Goal: Information Seeking & Learning: Learn about a topic

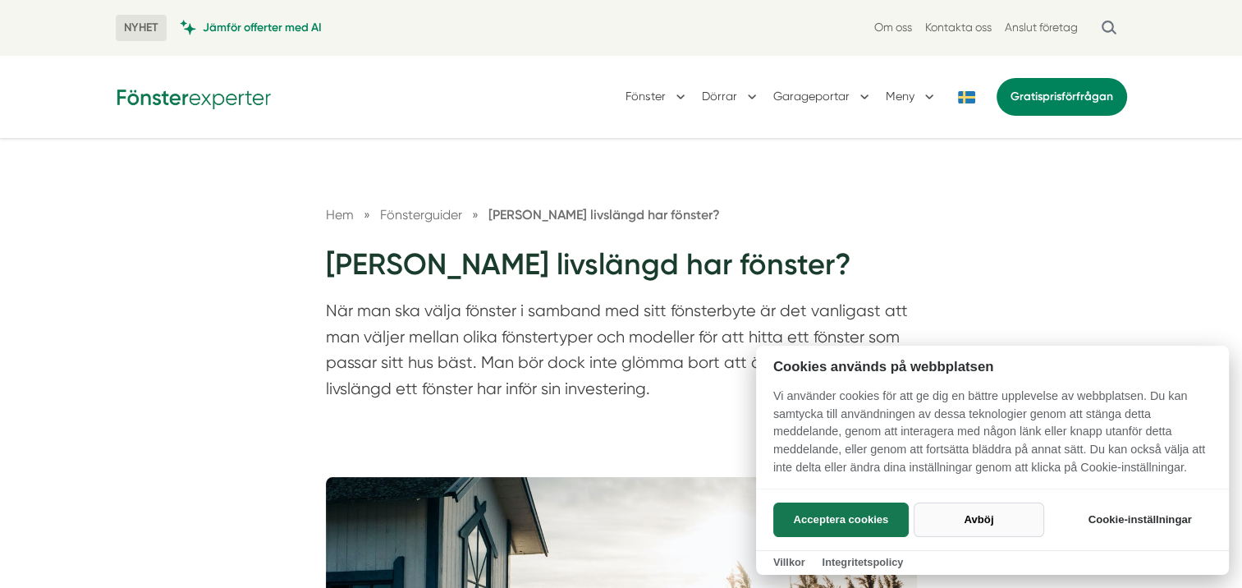
click at [982, 516] on button "Avböj" at bounding box center [979, 519] width 131 height 34
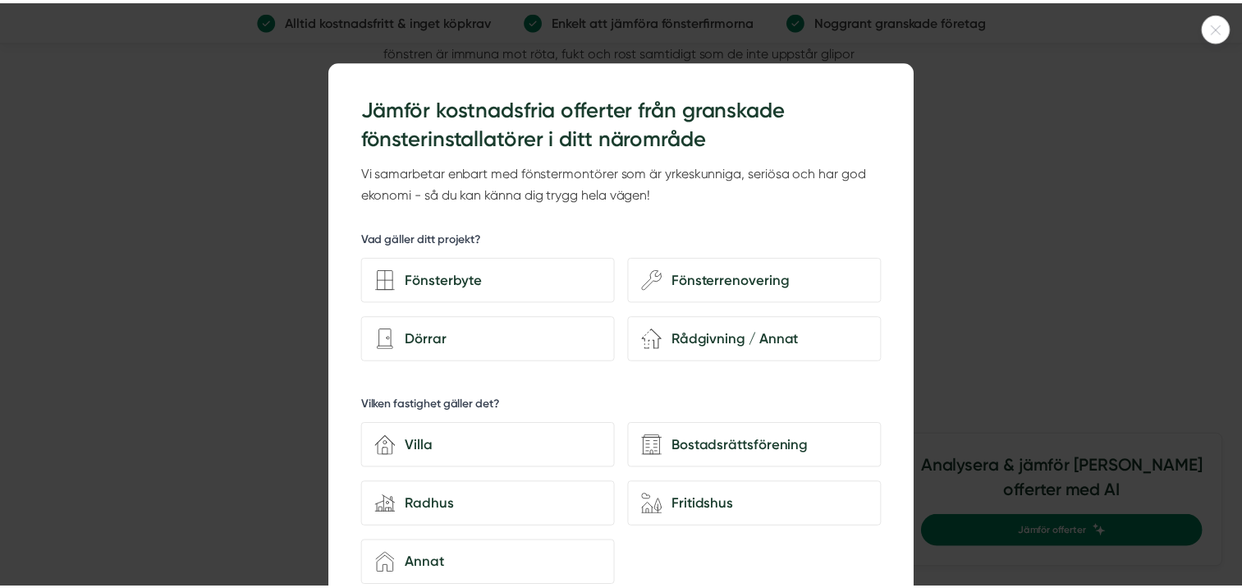
scroll to position [2791, 0]
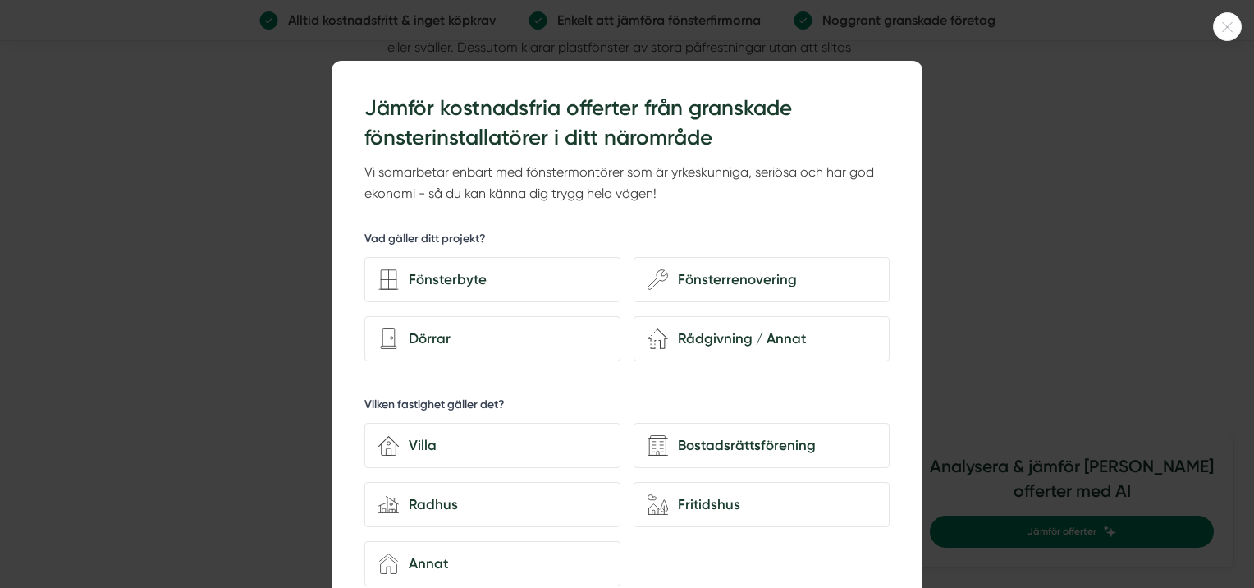
click at [1218, 27] on icon at bounding box center [1227, 27] width 27 height 10
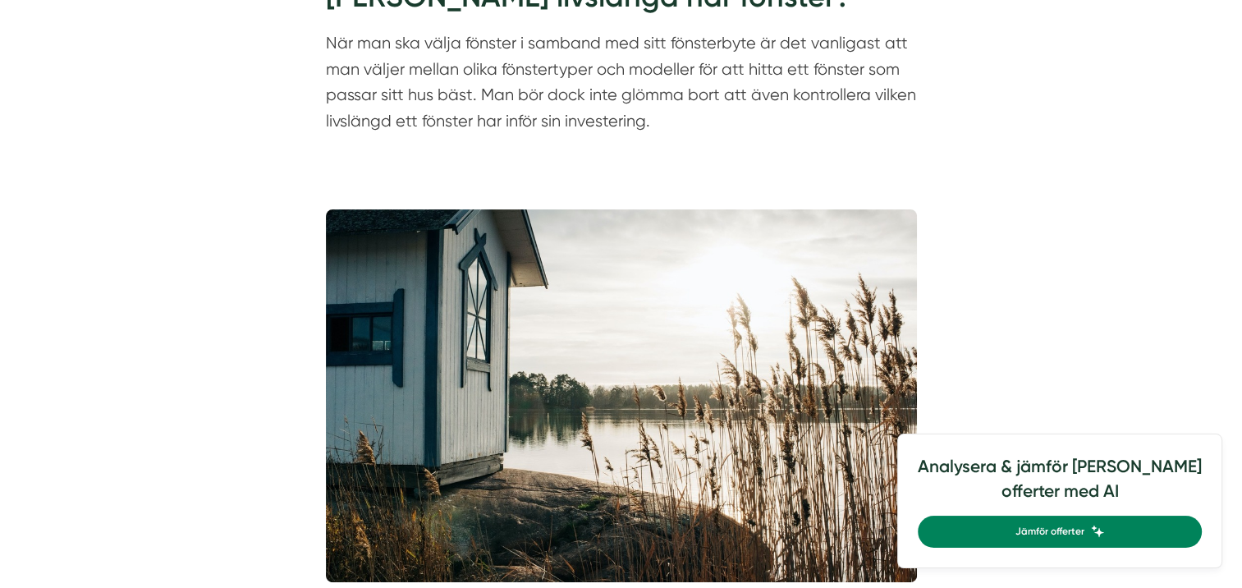
scroll to position [0, 0]
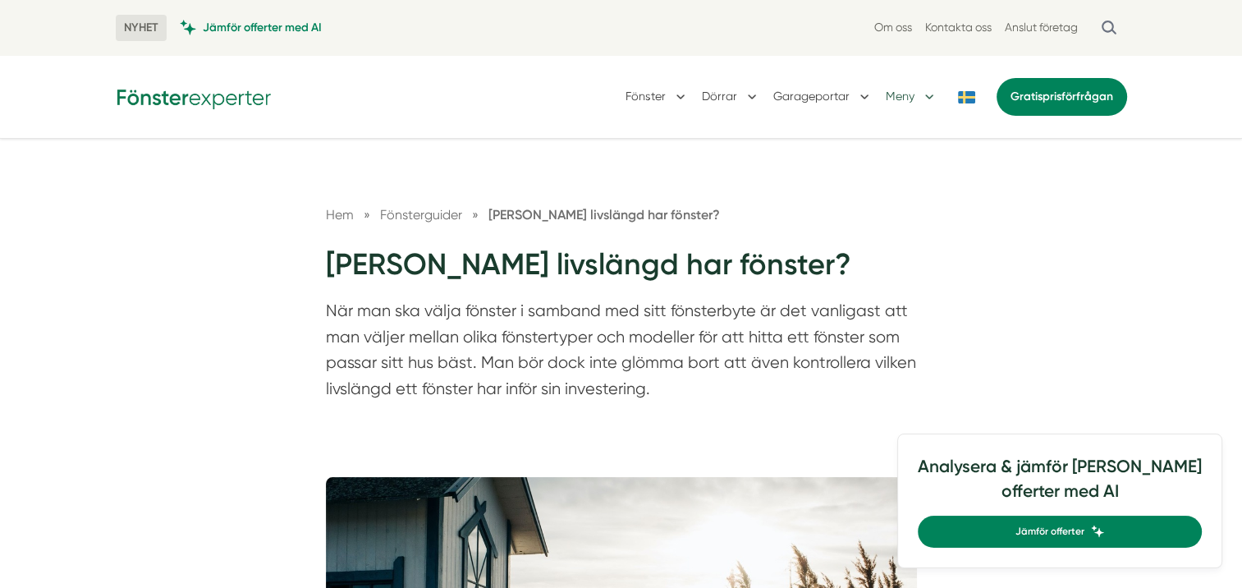
click at [927, 102] on button "Meny" at bounding box center [912, 97] width 52 height 43
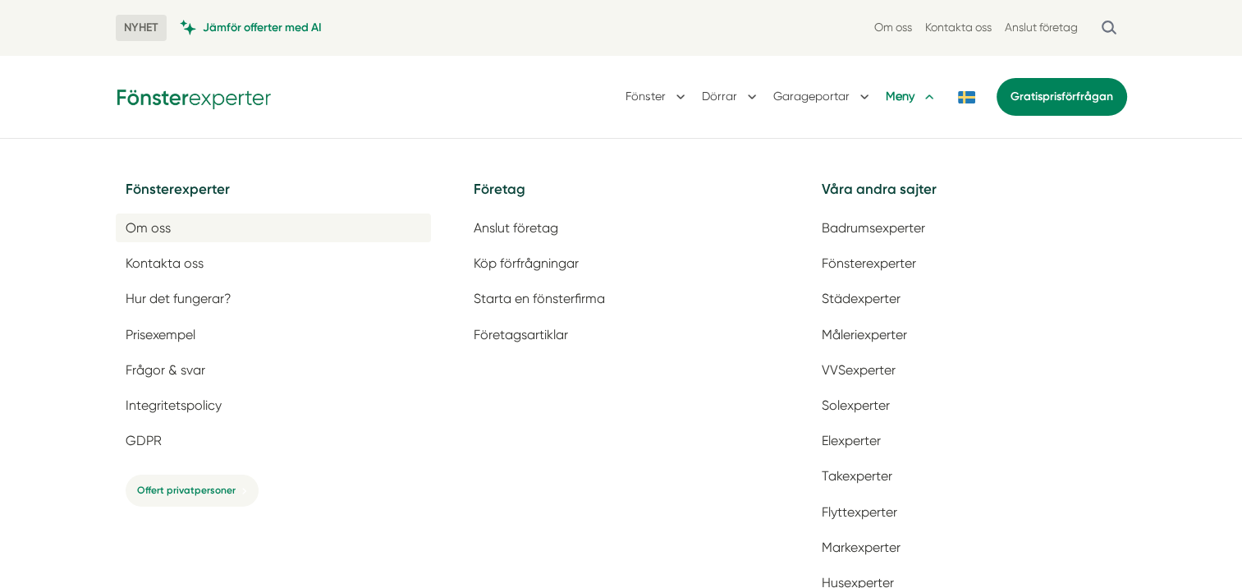
click at [158, 228] on span "Om oss" at bounding box center [148, 228] width 45 height 16
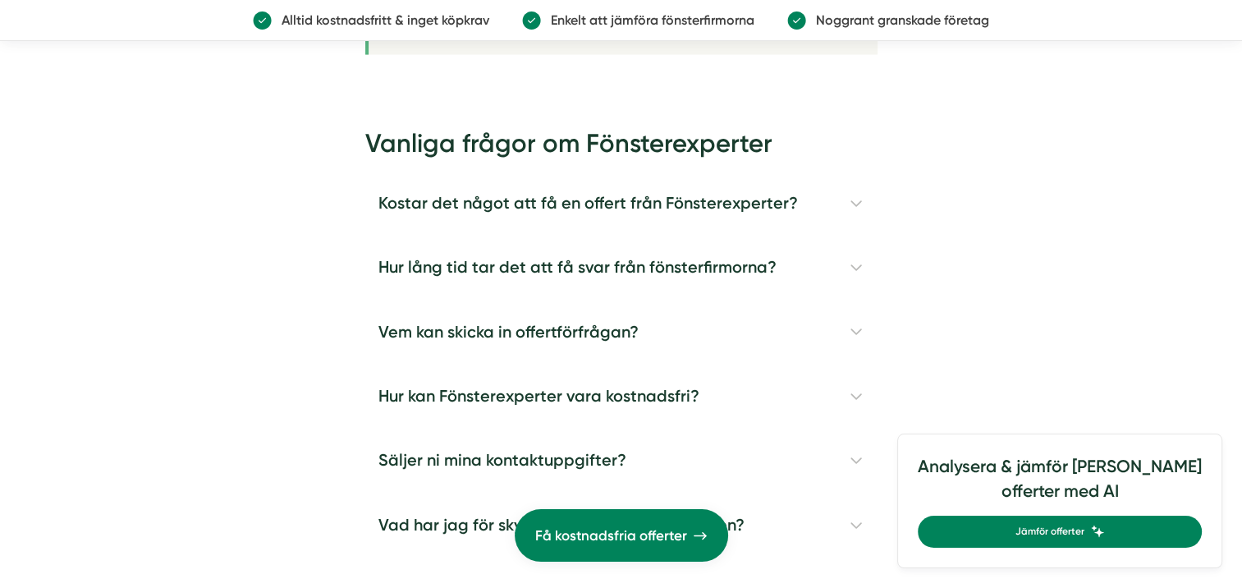
scroll to position [3448, 0]
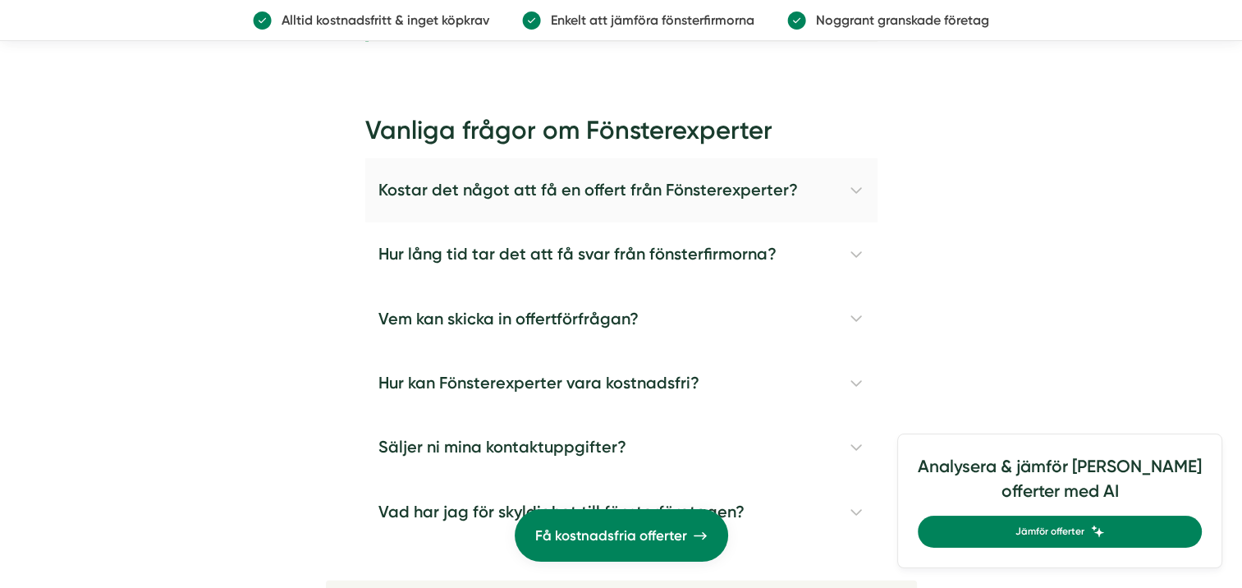
click at [855, 164] on h4 "Kostar det något att få en offert från Fönsterexperter?" at bounding box center [621, 190] width 512 height 64
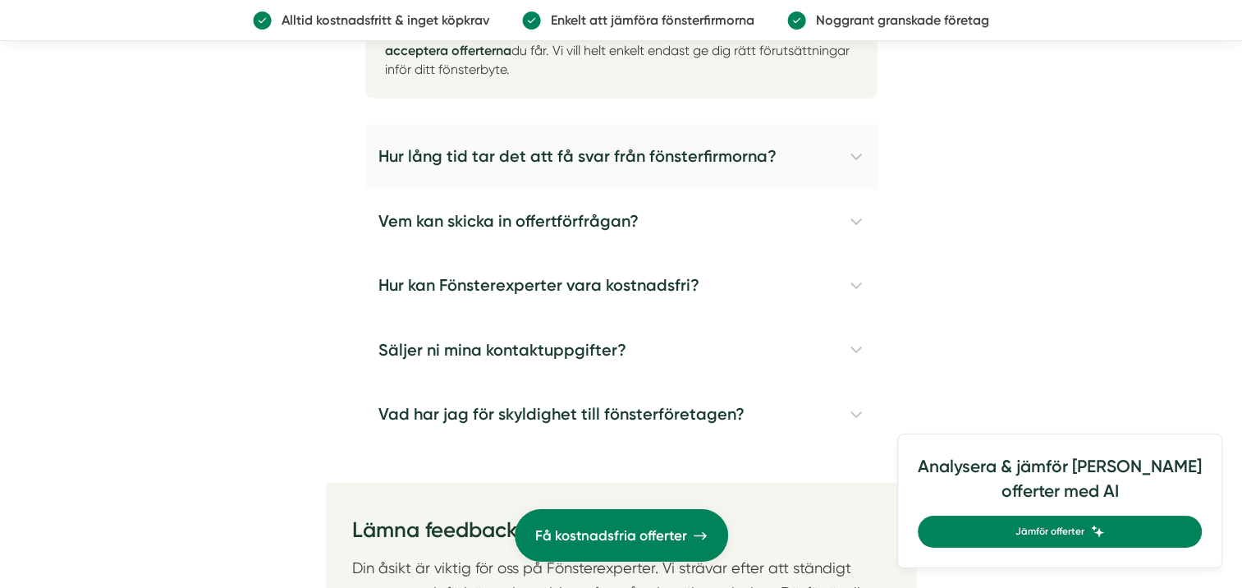
scroll to position [3694, 0]
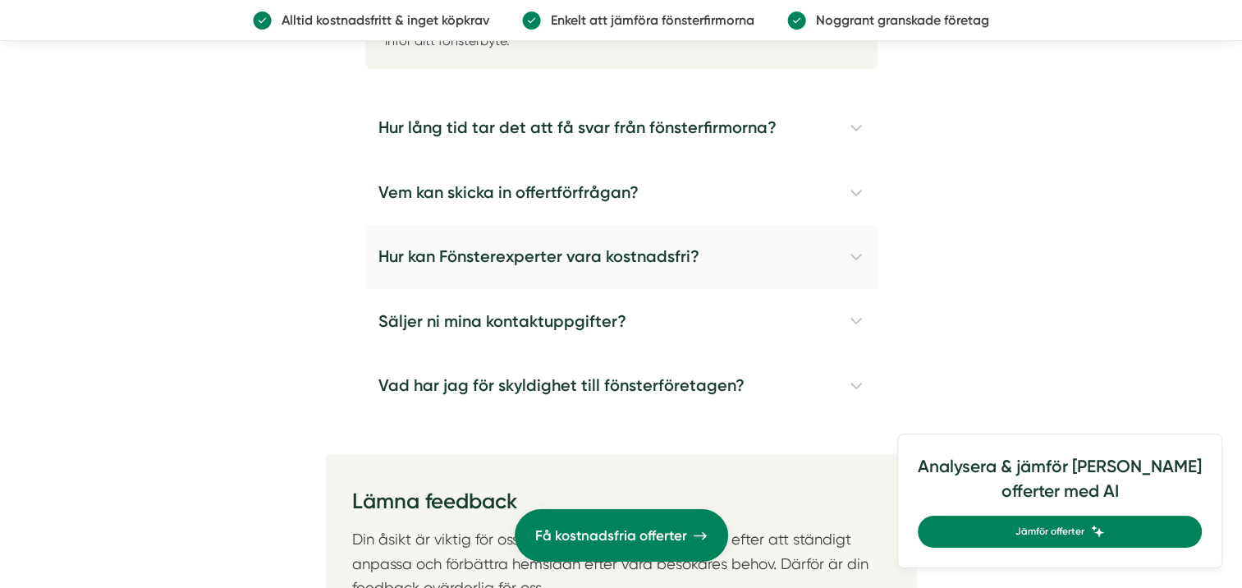
click at [853, 231] on h4 "Hur kan Fönsterexperter vara kostnadsfri?" at bounding box center [621, 257] width 512 height 64
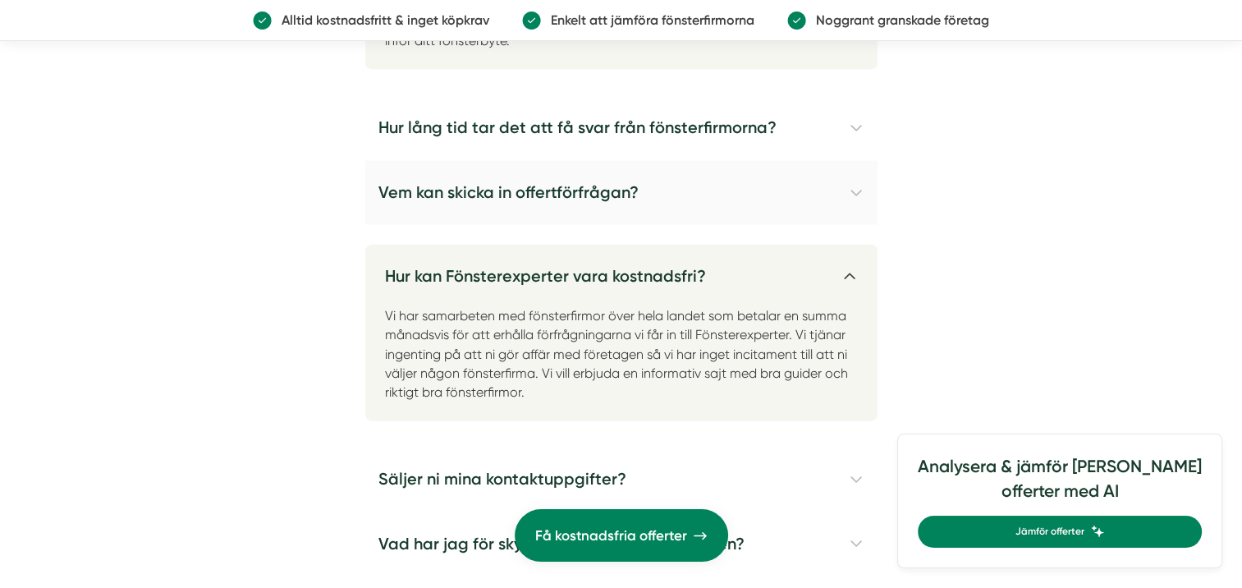
click at [860, 173] on h4 "Vem kan skicka in offertförfrågan?" at bounding box center [621, 193] width 512 height 64
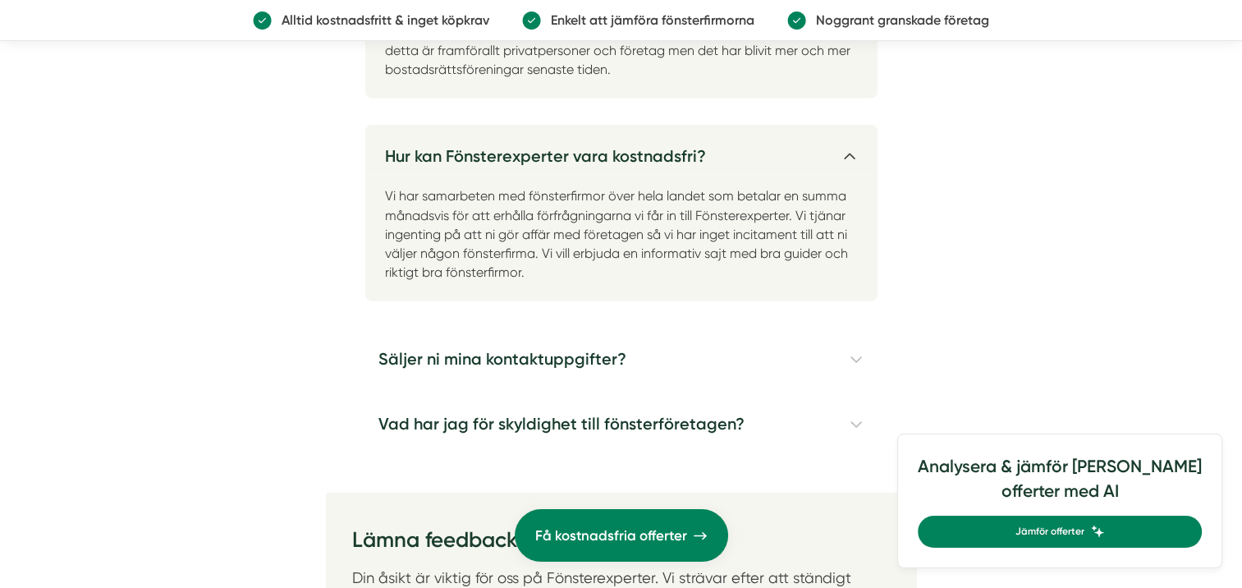
scroll to position [3940, 0]
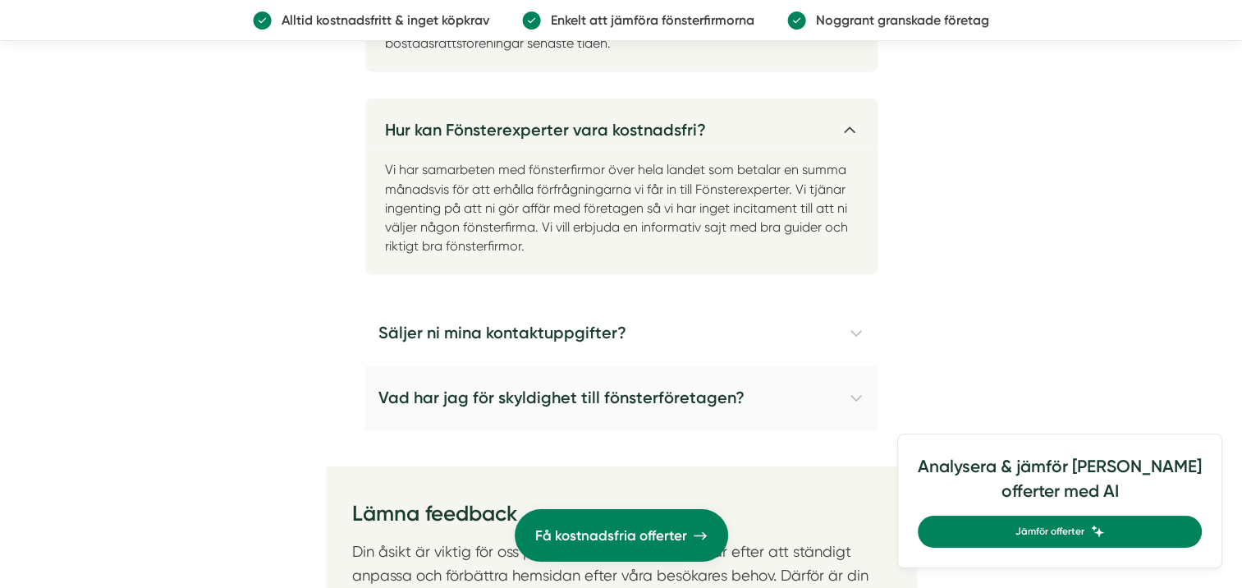
click at [854, 368] on h4 "Vad har jag för skyldighet till fönsterföretagen?" at bounding box center [621, 398] width 512 height 64
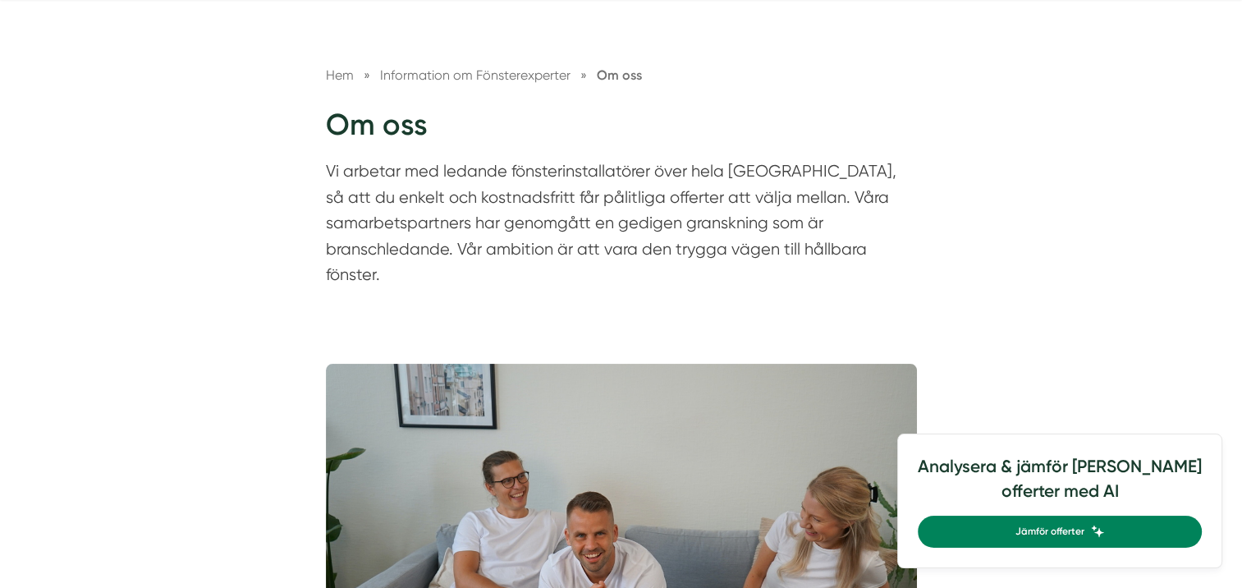
scroll to position [0, 0]
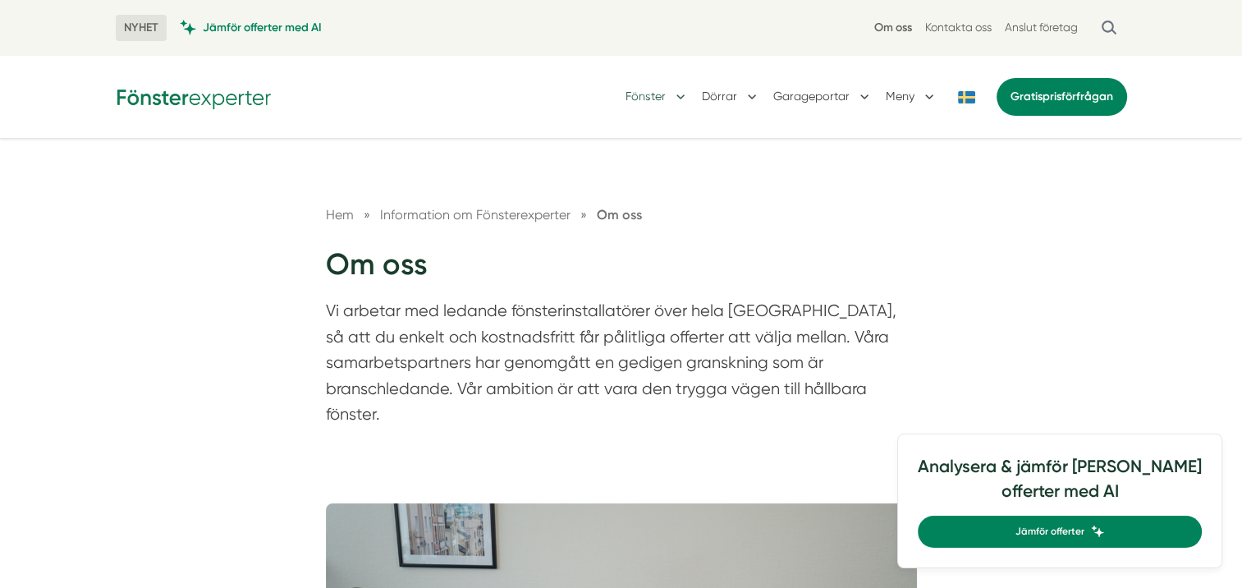
click at [660, 89] on button "Fönster" at bounding box center [657, 97] width 63 height 43
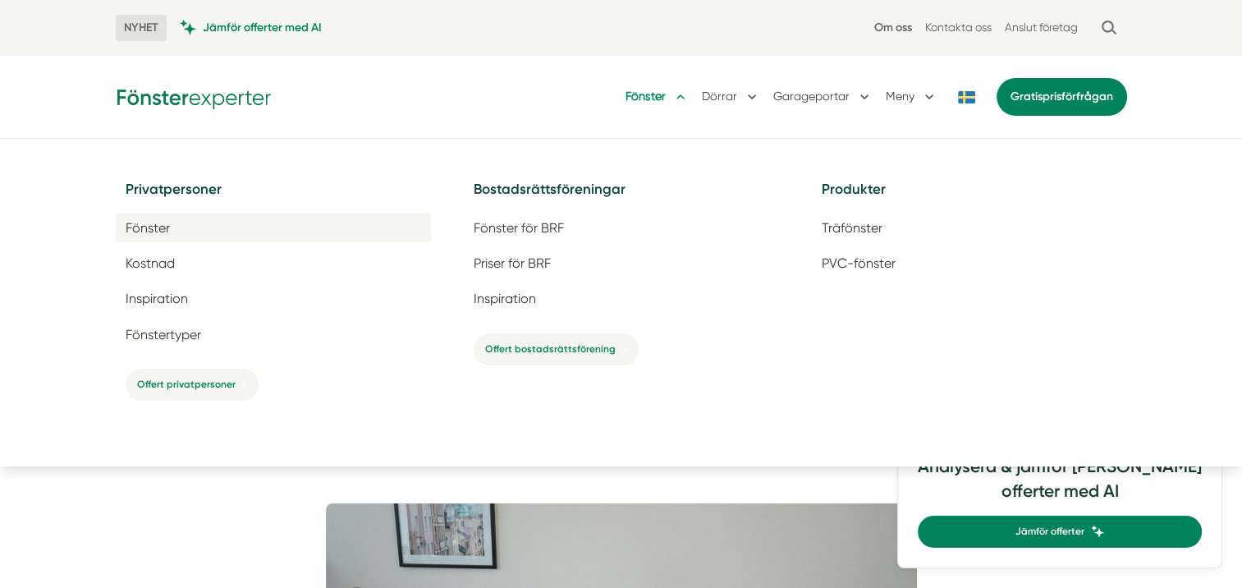
click at [150, 227] on span "Fönster" at bounding box center [148, 228] width 44 height 16
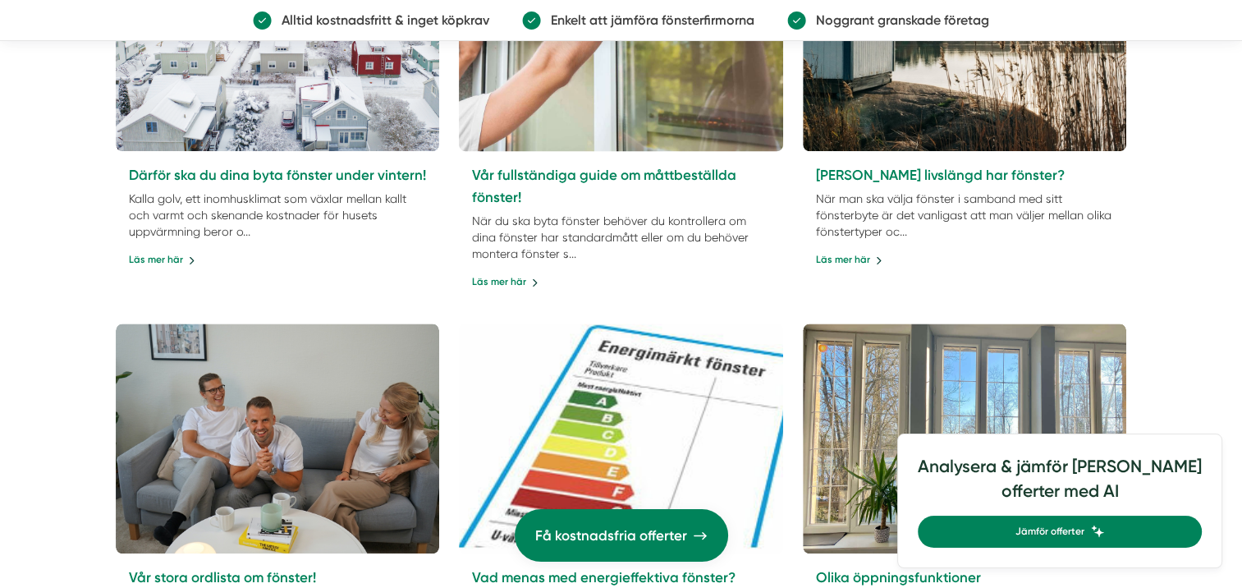
scroll to position [1724, 0]
